Goal: Task Accomplishment & Management: Manage account settings

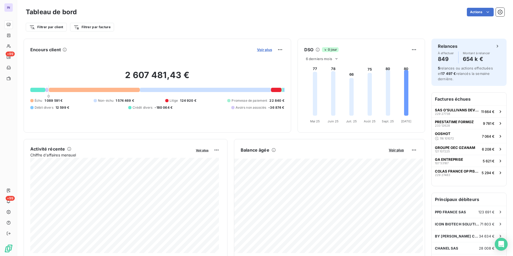
click at [262, 49] on span "Voir plus" at bounding box center [264, 50] width 15 height 4
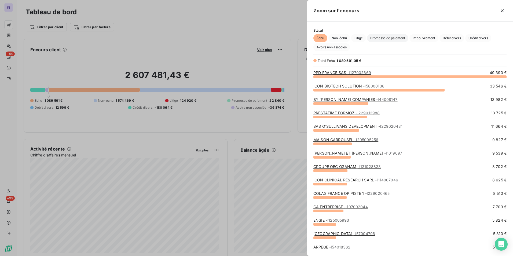
scroll to position [176, 202]
click at [340, 46] on span "Avoirs non associés" at bounding box center [332, 47] width 37 height 8
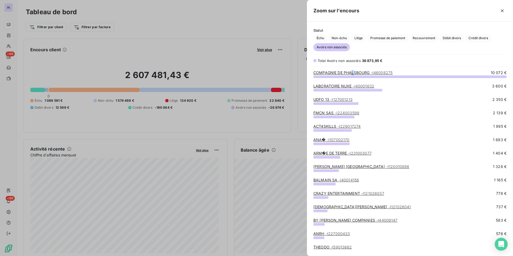
click at [353, 71] on link "COMPAGNIE DE PHALSBOURG - I46008275" at bounding box center [353, 72] width 79 height 5
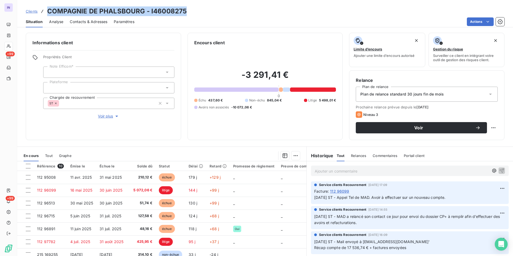
drag, startPoint x: 133, startPoint y: 9, endPoint x: 47, endPoint y: 9, distance: 85.7
click at [47, 9] on div "Clients COMPAGNIE DE PHALSBOURG - I46008275" at bounding box center [265, 11] width 496 height 10
copy h3 "COMPAGNIE DE PHALSBOURG - I46008275"
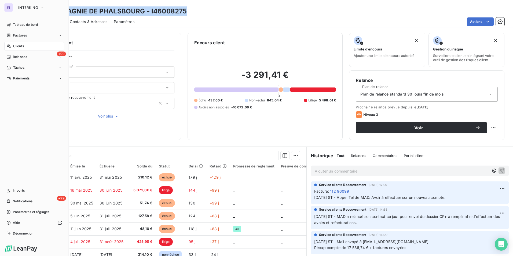
click at [21, 46] on span "Clients" at bounding box center [18, 46] width 11 height 5
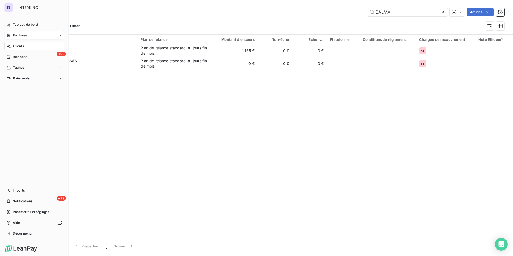
click at [20, 34] on span "Factures" at bounding box center [20, 35] width 14 height 5
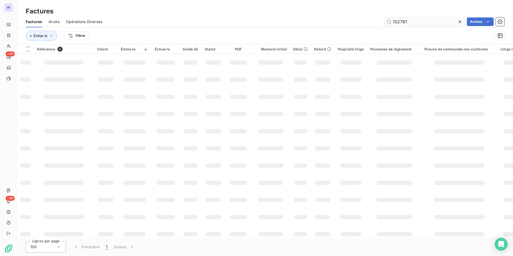
drag, startPoint x: 404, startPoint y: 25, endPoint x: 414, endPoint y: 21, distance: 10.5
click at [400, 24] on input "102781" at bounding box center [425, 21] width 81 height 9
drag, startPoint x: 416, startPoint y: 21, endPoint x: 366, endPoint y: 14, distance: 50.4
click at [366, 19] on div "102781 Actions" at bounding box center [307, 21] width 396 height 9
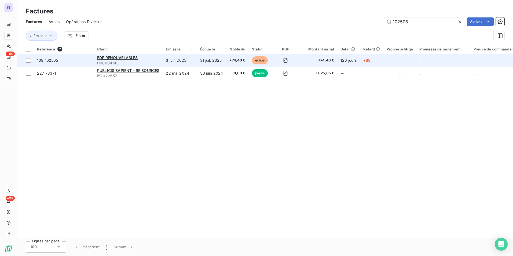
type input "102505"
click at [163, 62] on td "EDF RENOUVELABLES I108004143" at bounding box center [128, 60] width 69 height 13
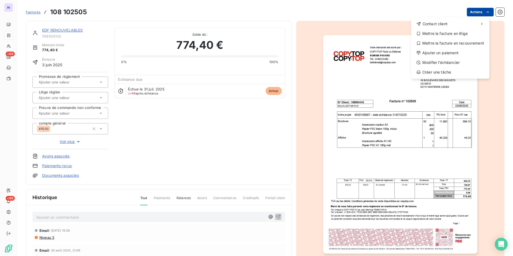
click at [470, 13] on html "IN +99 +99 Factures [PHONE_NUMBER] Actions Contact client Mettre la facture en …" at bounding box center [256, 128] width 513 height 256
click at [436, 51] on div "Ajouter un paiement" at bounding box center [451, 53] width 74 height 9
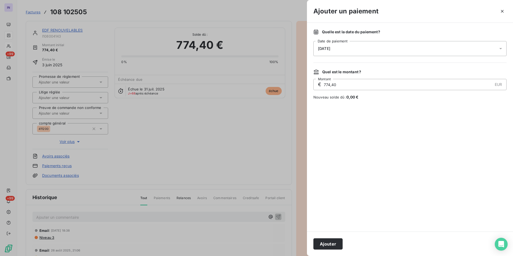
click at [371, 48] on div "[DATE]" at bounding box center [410, 48] width 193 height 15
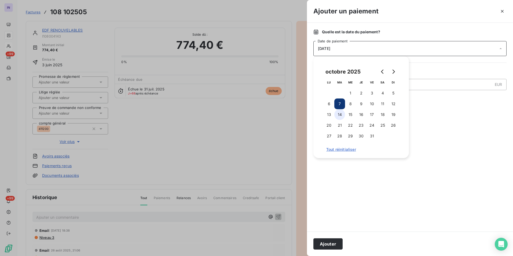
click at [338, 114] on button "14" at bounding box center [340, 114] width 11 height 11
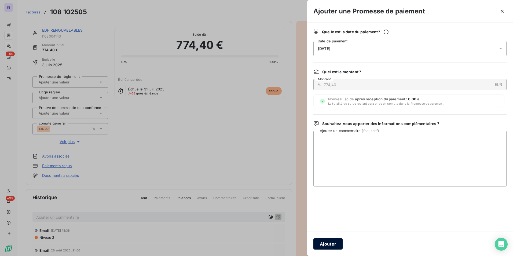
click at [333, 243] on button "Ajouter" at bounding box center [328, 243] width 29 height 11
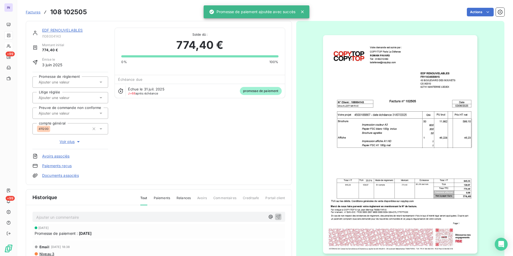
click at [66, 82] on input "text" at bounding box center [65, 82] width 54 height 5
click at [65, 97] on div "Oui" at bounding box center [73, 96] width 61 height 9
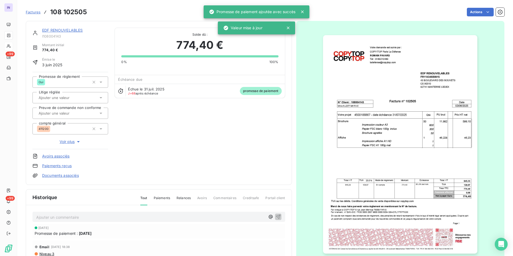
click at [67, 28] on link "EDF RENOUVELABLES" at bounding box center [62, 30] width 41 height 5
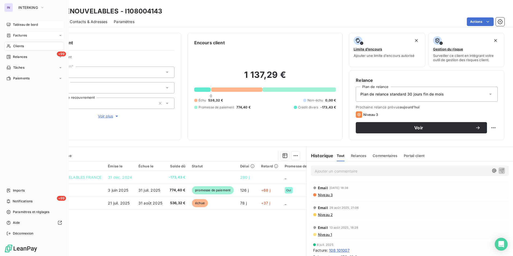
click at [16, 25] on span "Tableau de bord" at bounding box center [25, 24] width 25 height 5
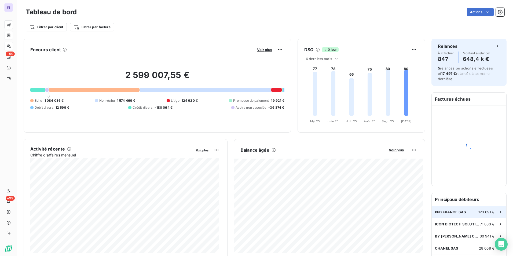
click at [449, 214] on span "PPD FRANCE SAS" at bounding box center [450, 212] width 31 height 4
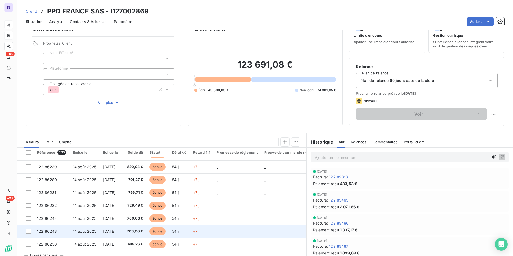
scroll to position [25, 0]
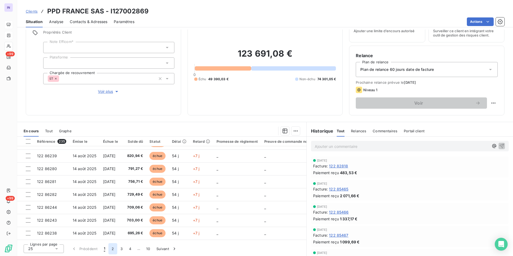
click at [113, 248] on button "2" at bounding box center [112, 248] width 9 height 11
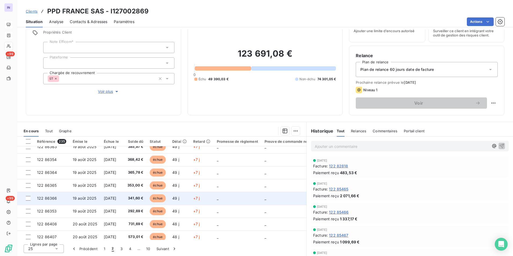
scroll to position [231, 0]
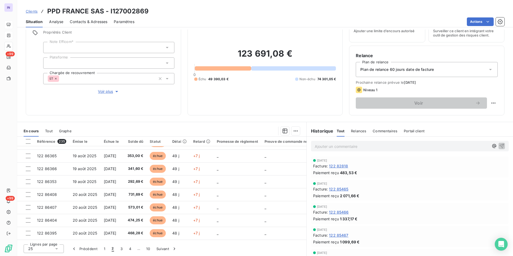
click at [106, 93] on span "Voir plus" at bounding box center [108, 91] width 21 height 5
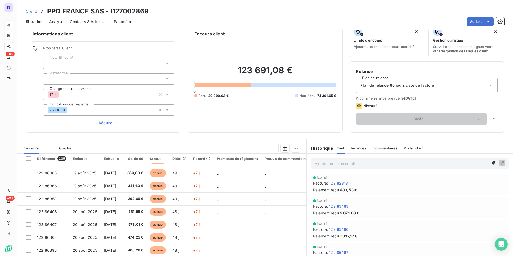
scroll to position [0, 0]
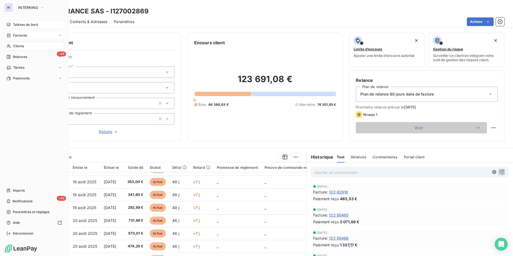
click at [27, 24] on span "Tableau de bord" at bounding box center [25, 24] width 25 height 5
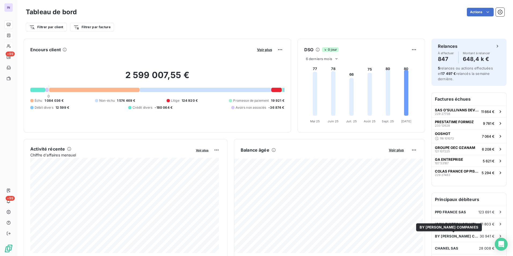
click at [446, 226] on span "BY [PERSON_NAME] COMPANIES" at bounding box center [449, 227] width 59 height 4
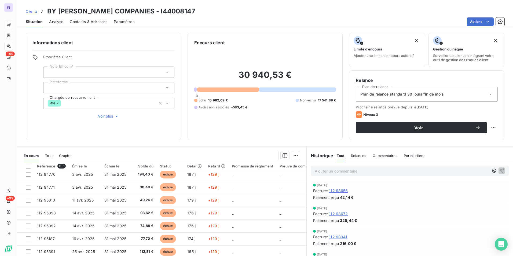
scroll to position [231, 0]
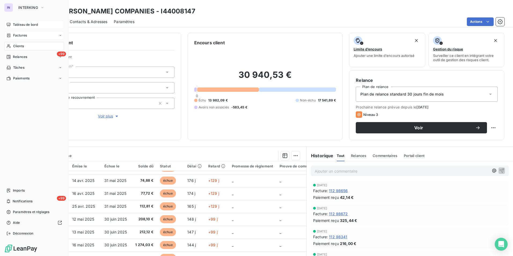
click at [24, 24] on span "Tableau de bord" at bounding box center [25, 24] width 25 height 5
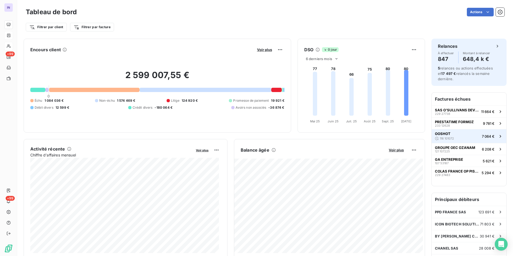
click at [456, 139] on button "OOSHOT 116 101072 7 064 €" at bounding box center [469, 136] width 75 height 14
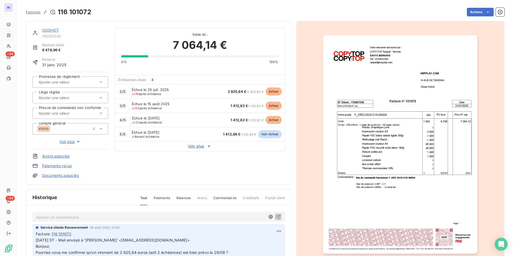
click at [52, 30] on link "OOSHOT" at bounding box center [50, 30] width 17 height 5
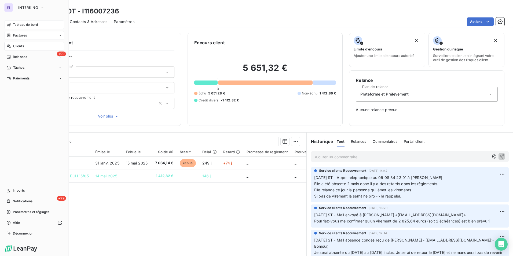
click at [17, 21] on div "Tableau de bord" at bounding box center [34, 24] width 60 height 9
